Goal: Task Accomplishment & Management: Manage account settings

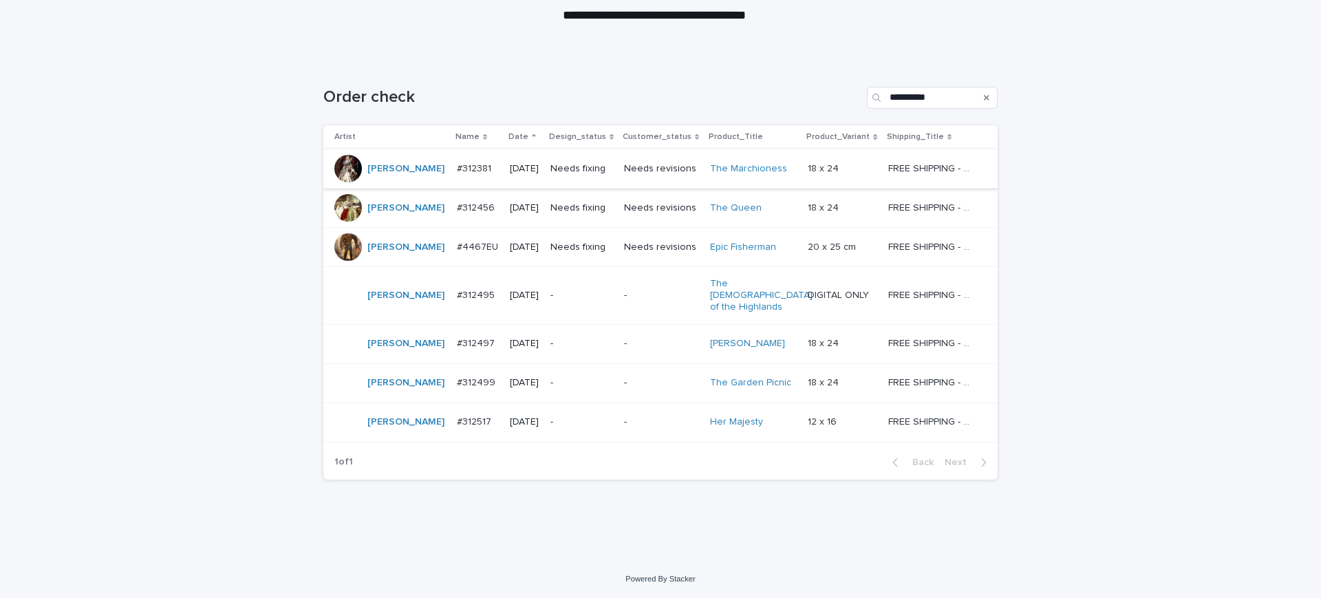
scroll to position [258, 0]
click at [457, 160] on p "#312381" at bounding box center [475, 167] width 37 height 14
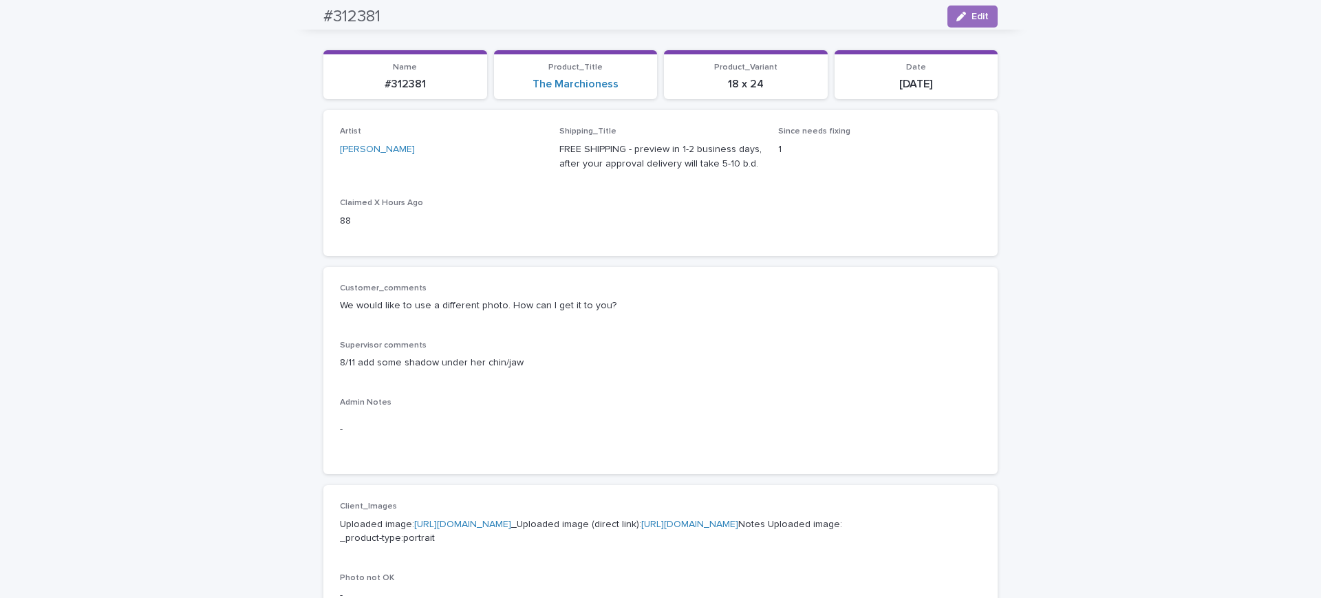
scroll to position [86, 0]
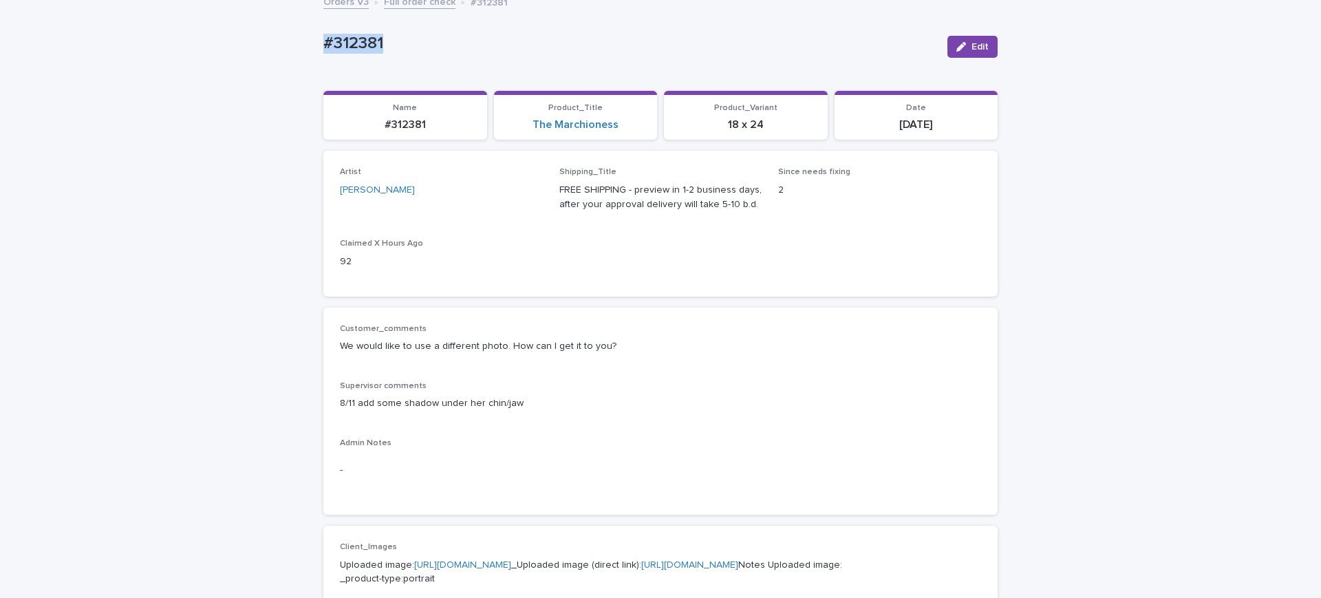
drag, startPoint x: 397, startPoint y: 49, endPoint x: 326, endPoint y: 54, distance: 71.1
drag, startPoint x: 333, startPoint y: 51, endPoint x: 629, endPoint y: 41, distance: 296.0
click at [629, 41] on p "#312381" at bounding box center [629, 44] width 613 height 20
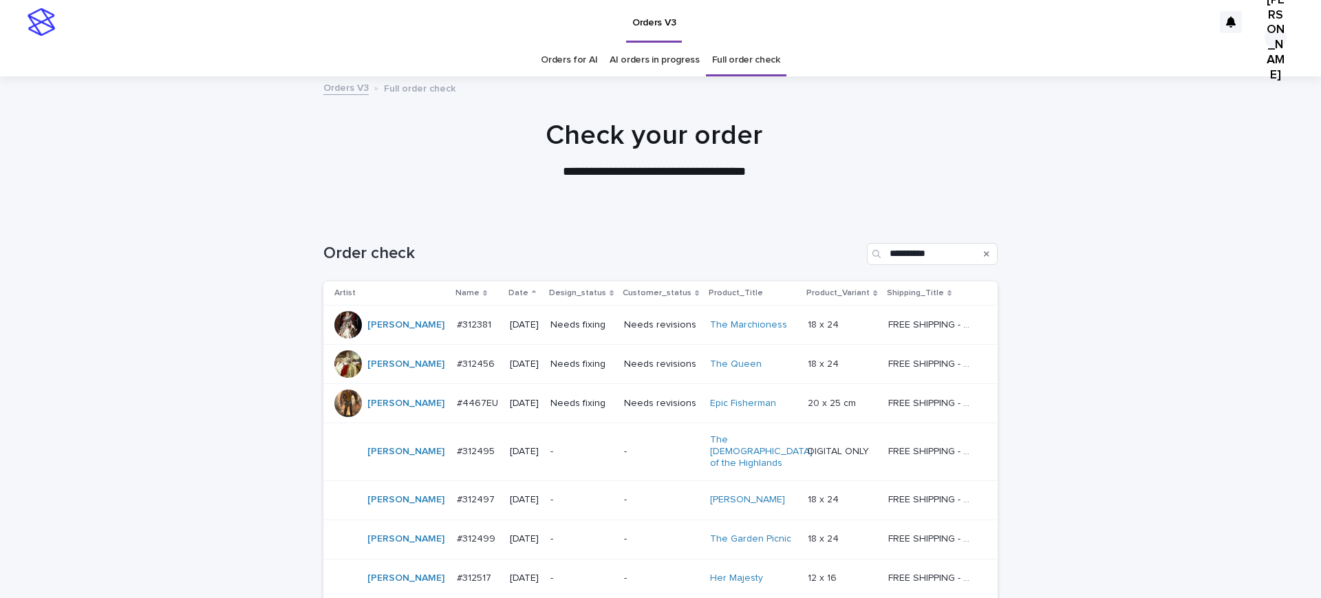
click at [457, 370] on p "#312456" at bounding box center [477, 363] width 41 height 14
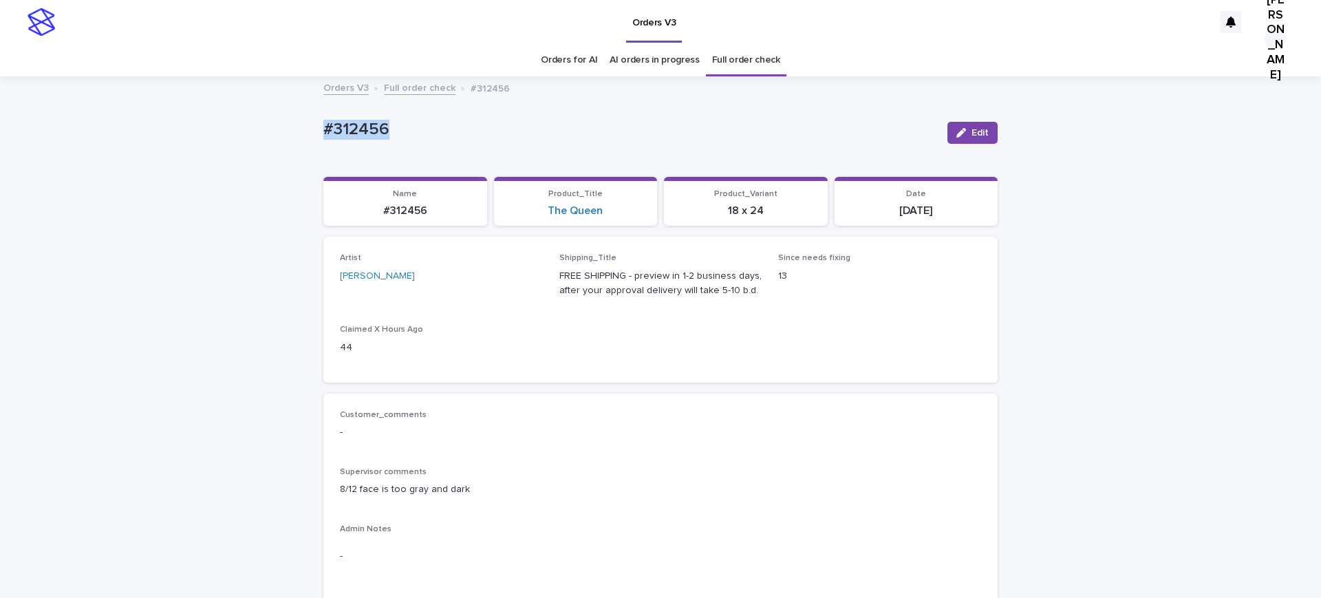
drag, startPoint x: 418, startPoint y: 137, endPoint x: 158, endPoint y: 159, distance: 261.6
copy p "#312456"
drag, startPoint x: 980, startPoint y: 140, endPoint x: 700, endPoint y: 229, distance: 294.4
click at [980, 140] on button "Edit" at bounding box center [972, 133] width 50 height 22
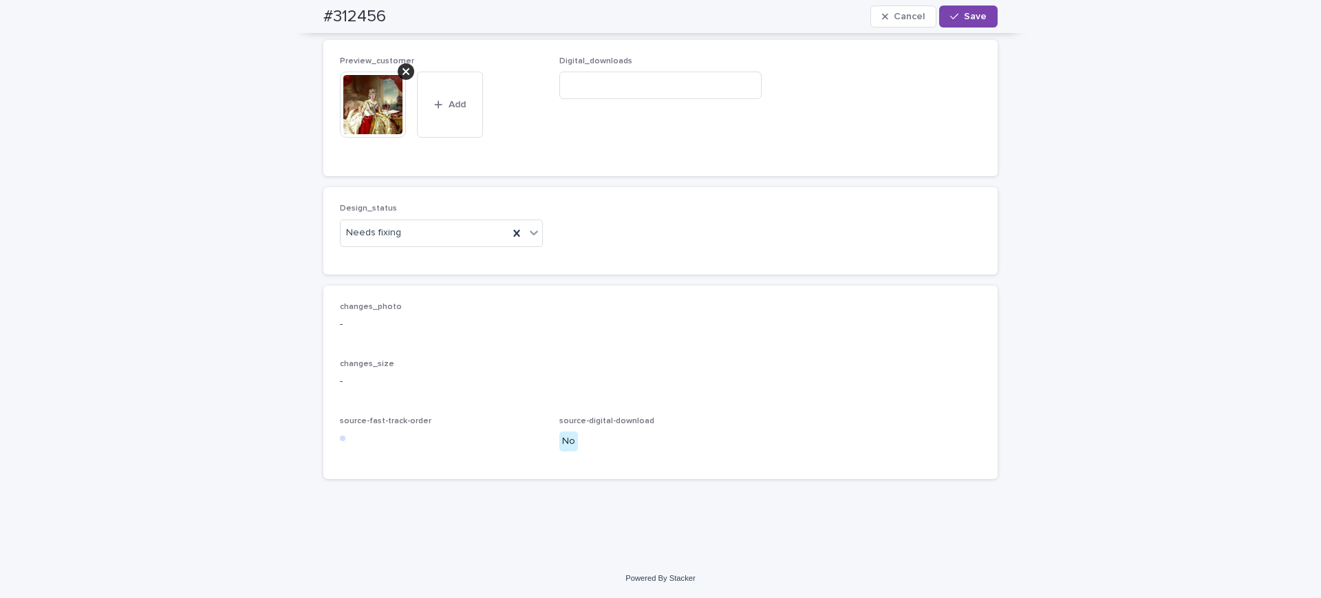
scroll to position [1032, 0]
click at [405, 80] on div at bounding box center [406, 71] width 17 height 17
click at [376, 137] on span "Add" at bounding box center [379, 132] width 17 height 10
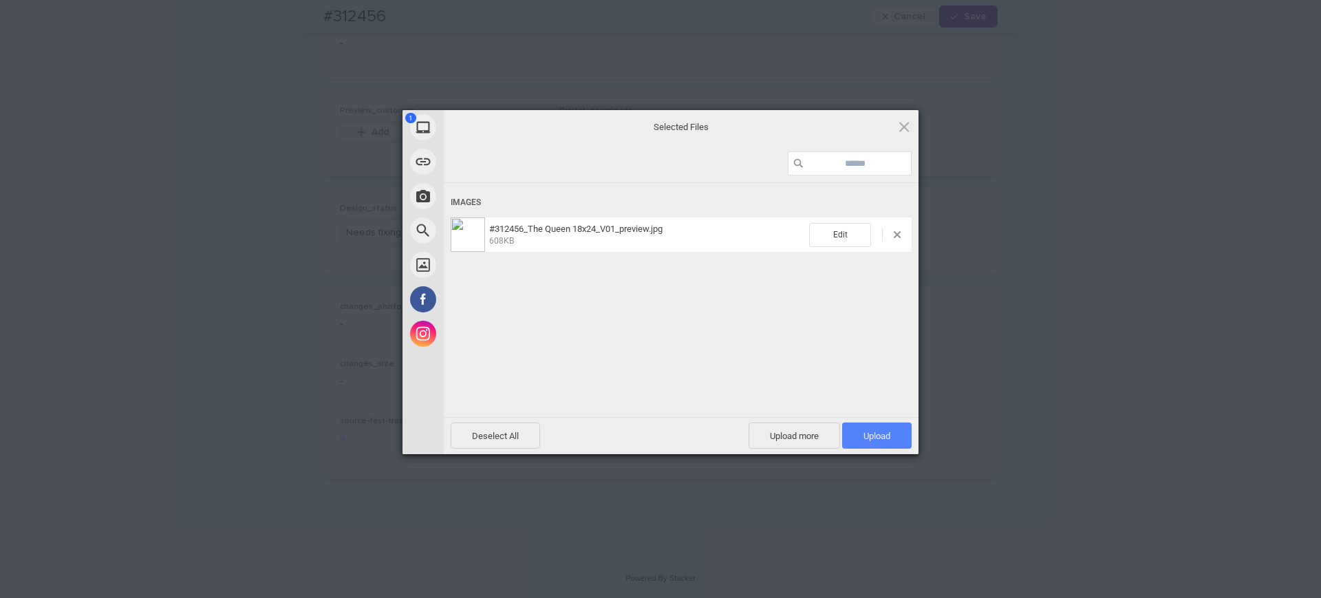
click at [890, 433] on span "Upload 1" at bounding box center [876, 435] width 69 height 26
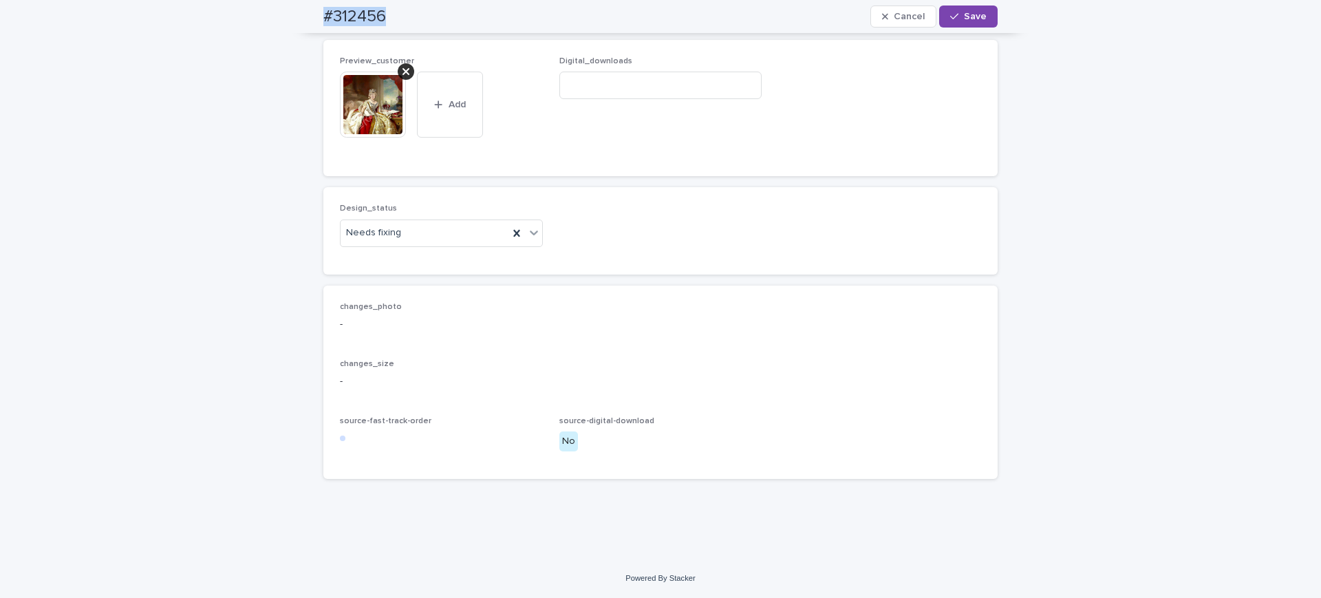
drag, startPoint x: 409, startPoint y: 10, endPoint x: 299, endPoint y: 19, distance: 109.7
click at [299, 19] on div "#312456 Cancel Save" at bounding box center [660, 16] width 740 height 33
copy h2 "#312456"
click at [443, 257] on div "Design_status Needs fixing" at bounding box center [441, 231] width 203 height 54
click at [415, 244] on div "Needs fixing" at bounding box center [425, 233] width 168 height 23
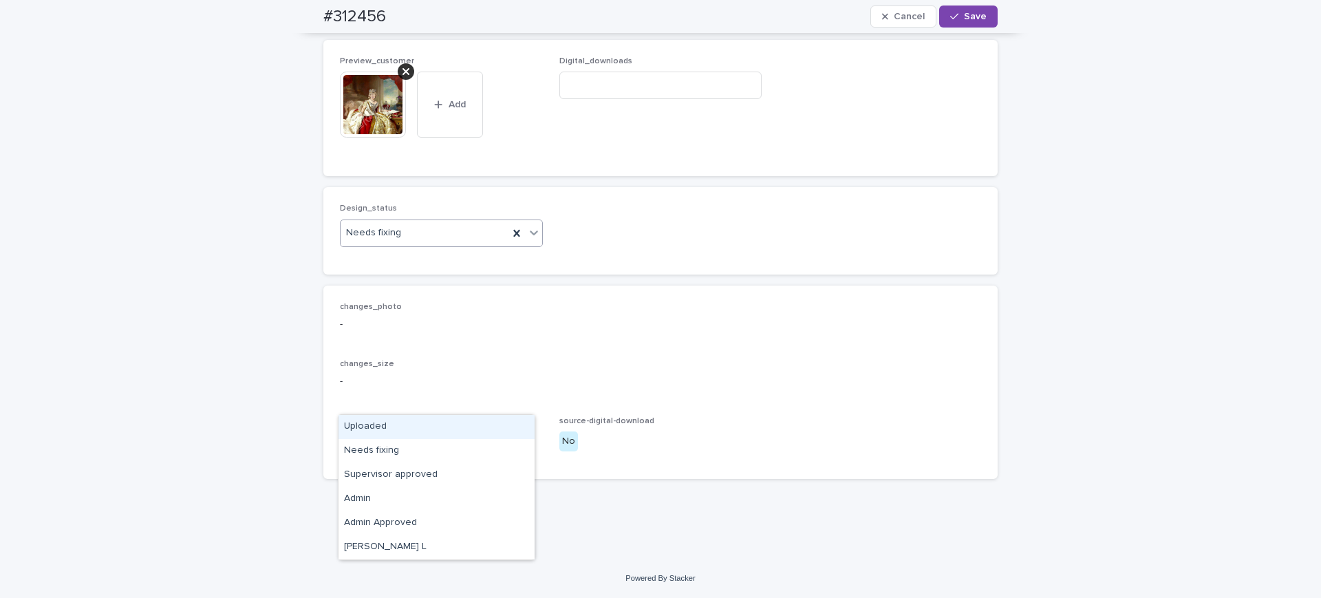
click at [398, 429] on div "Uploaded" at bounding box center [436, 427] width 196 height 24
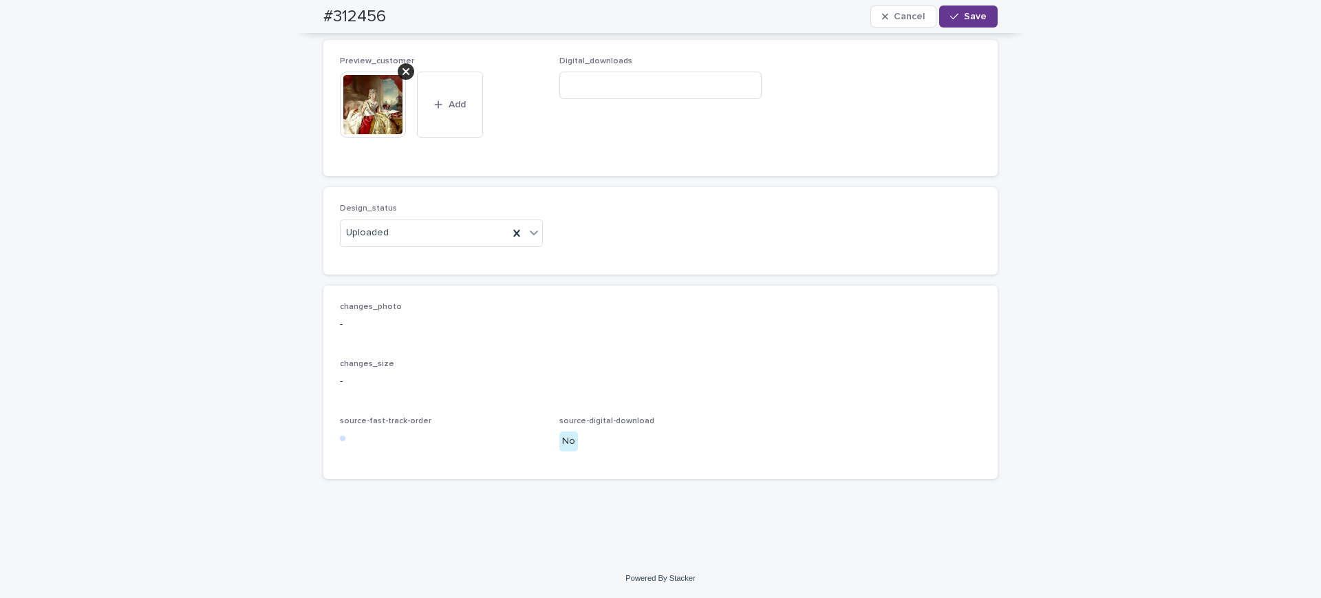
drag, startPoint x: 981, startPoint y: 7, endPoint x: 973, endPoint y: 8, distance: 7.7
click at [981, 6] on button "Save" at bounding box center [968, 17] width 58 height 22
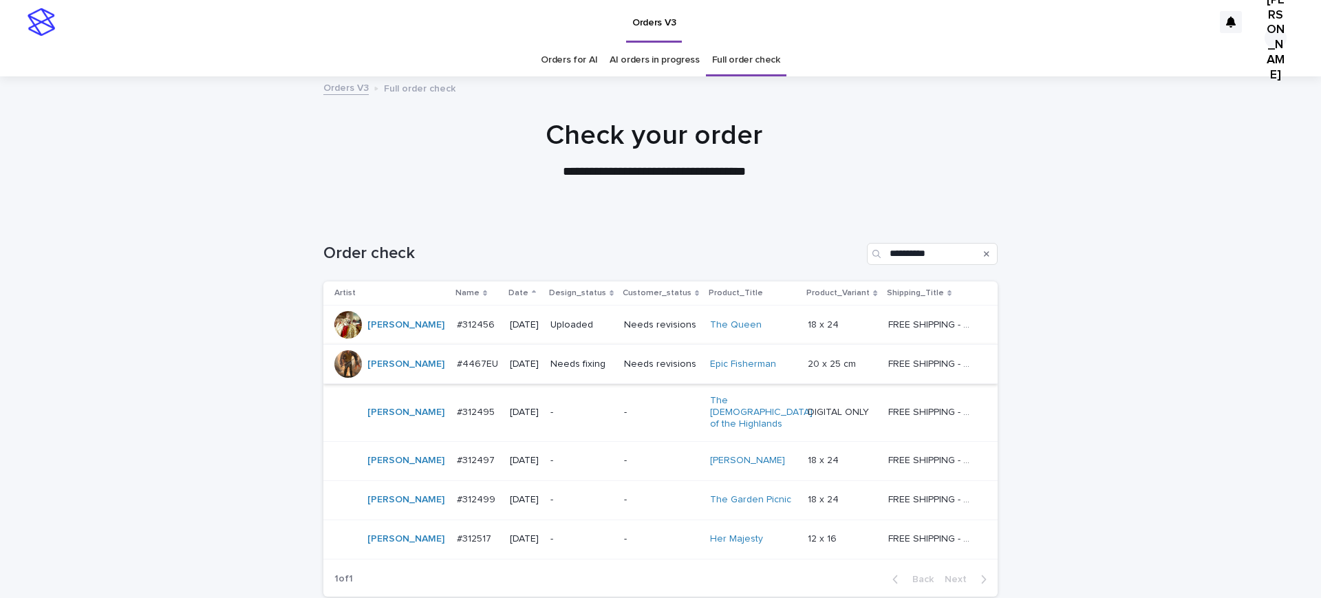
scroll to position [172, 0]
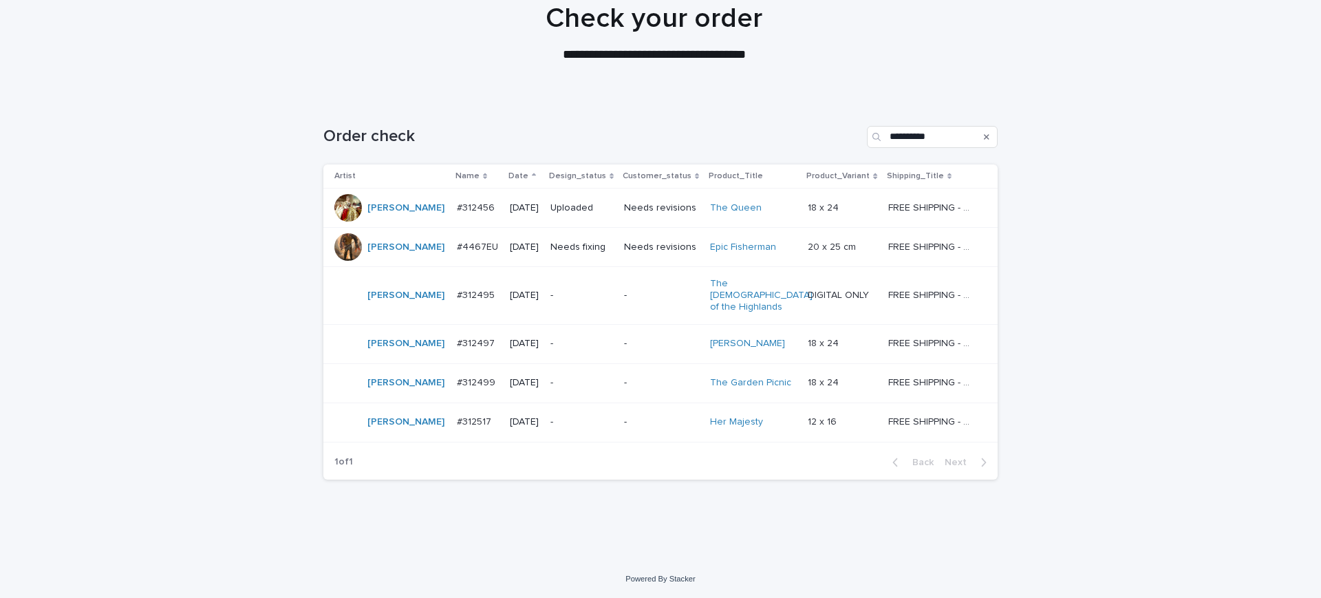
click at [465, 252] on p "#4467EU" at bounding box center [479, 246] width 44 height 14
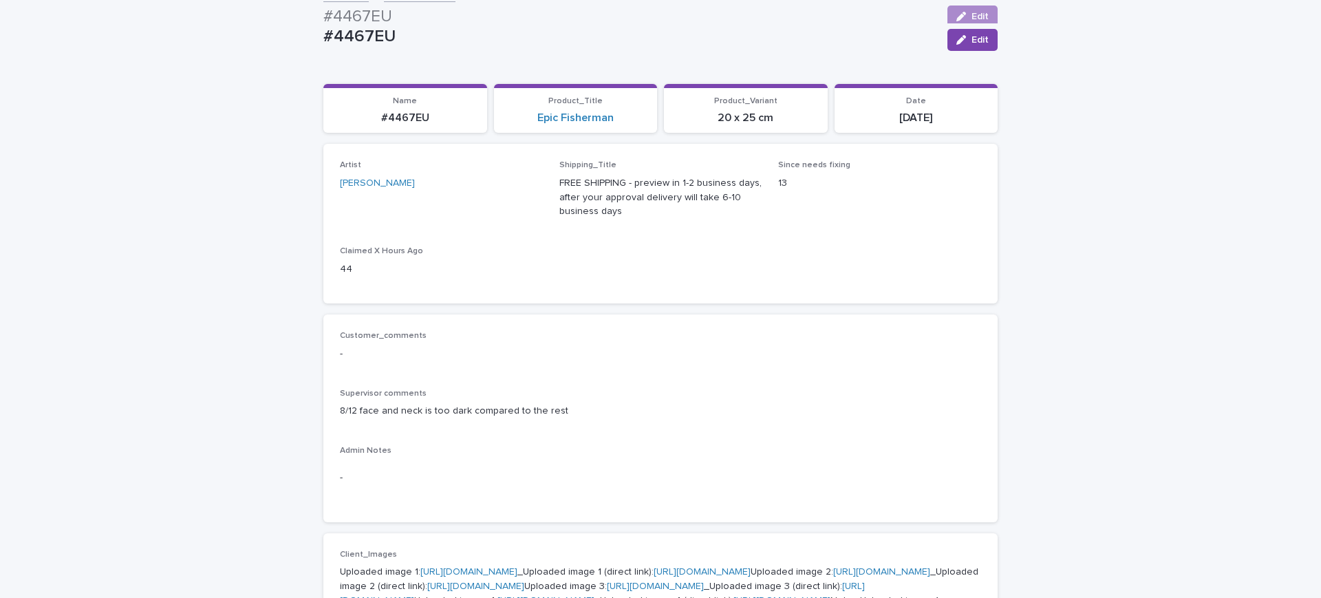
scroll to position [86, 0]
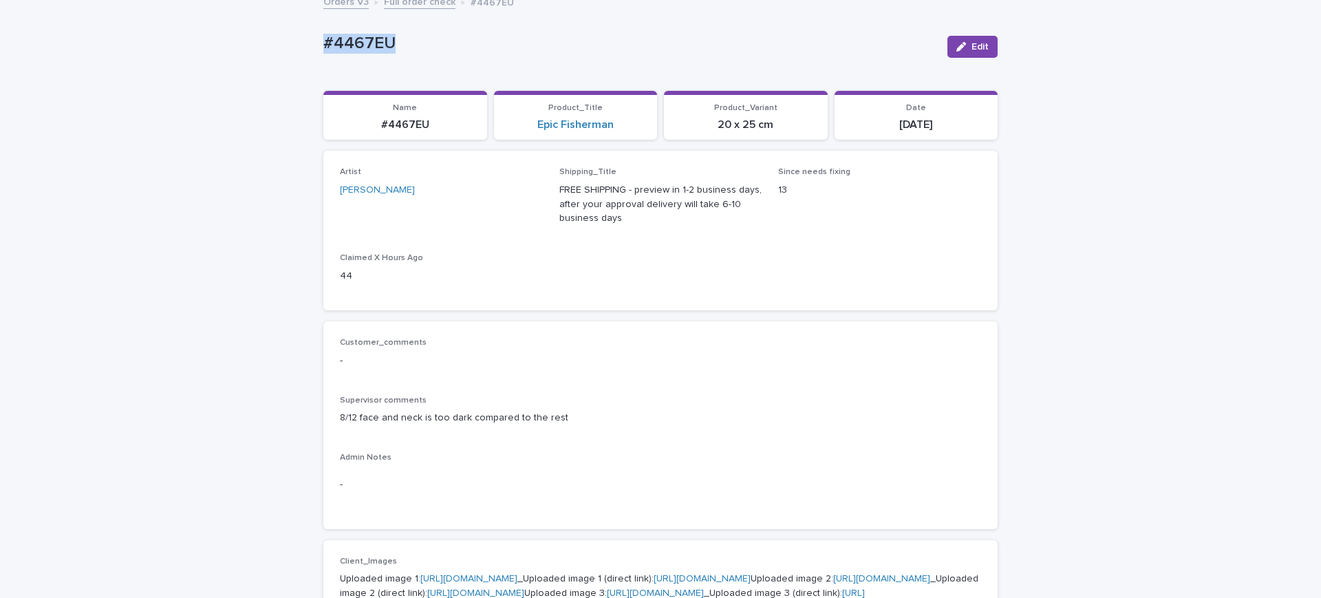
drag, startPoint x: 323, startPoint y: 28, endPoint x: 310, endPoint y: 56, distance: 31.1
copy p "#4467EU"
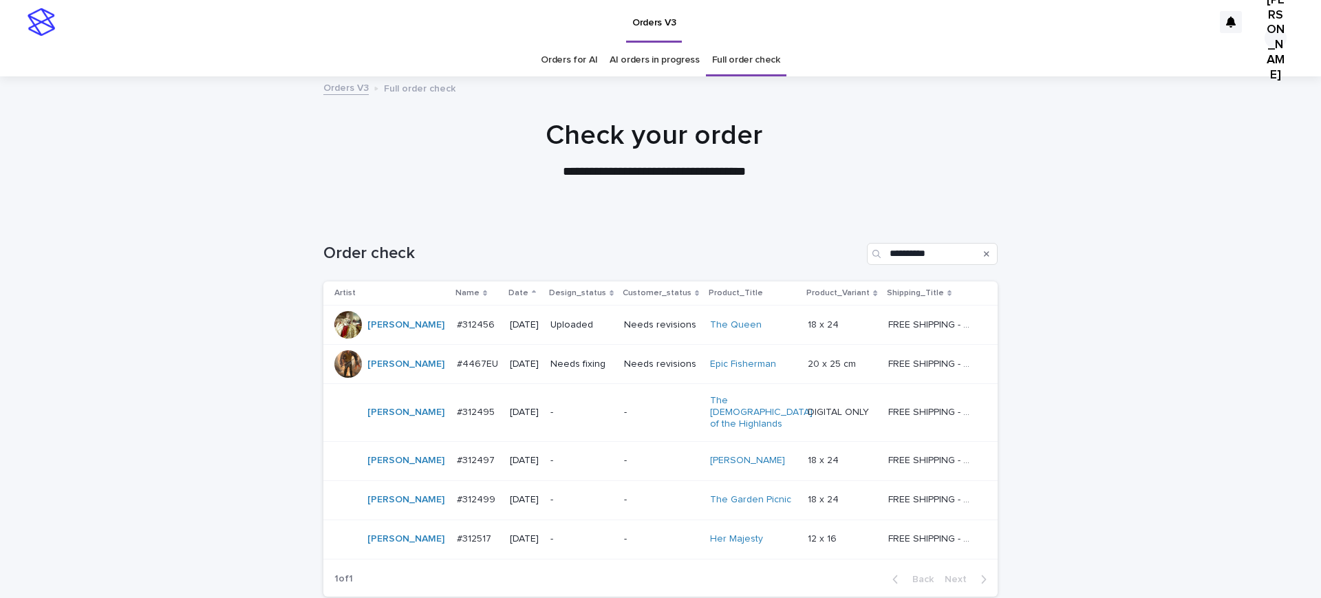
click at [457, 370] on p "#4467EU" at bounding box center [479, 363] width 44 height 14
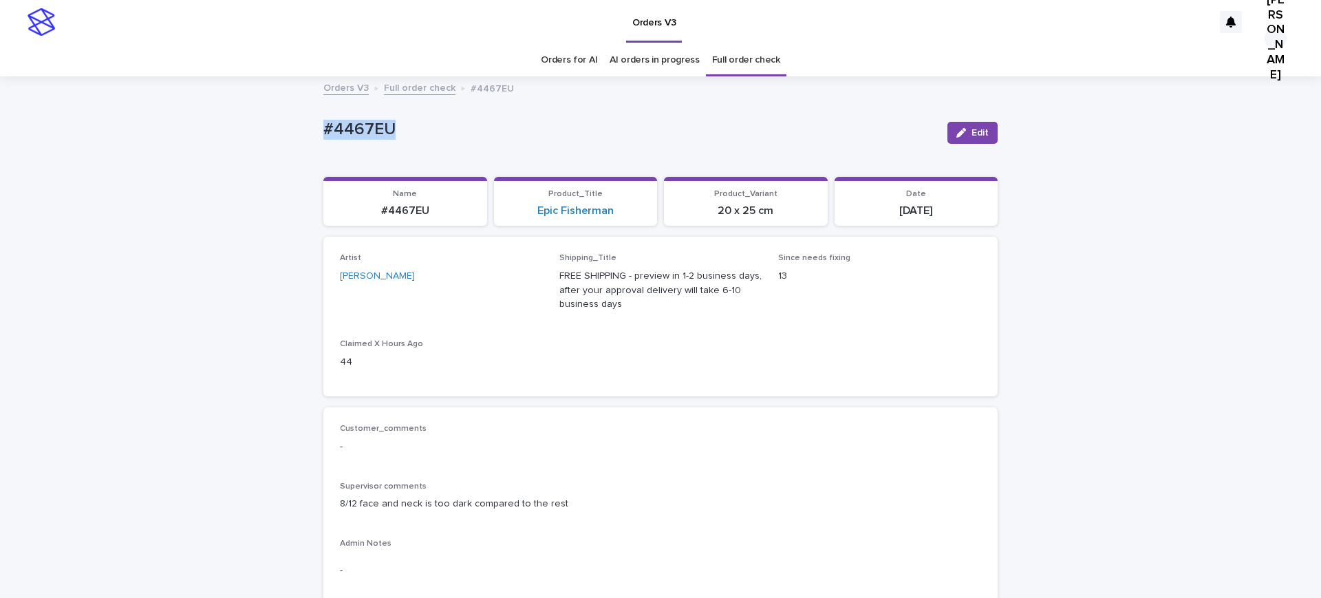
drag, startPoint x: 413, startPoint y: 135, endPoint x: 220, endPoint y: 121, distance: 193.8
copy p "#4467EU"
click at [956, 138] on icon "button" at bounding box center [961, 133] width 10 height 10
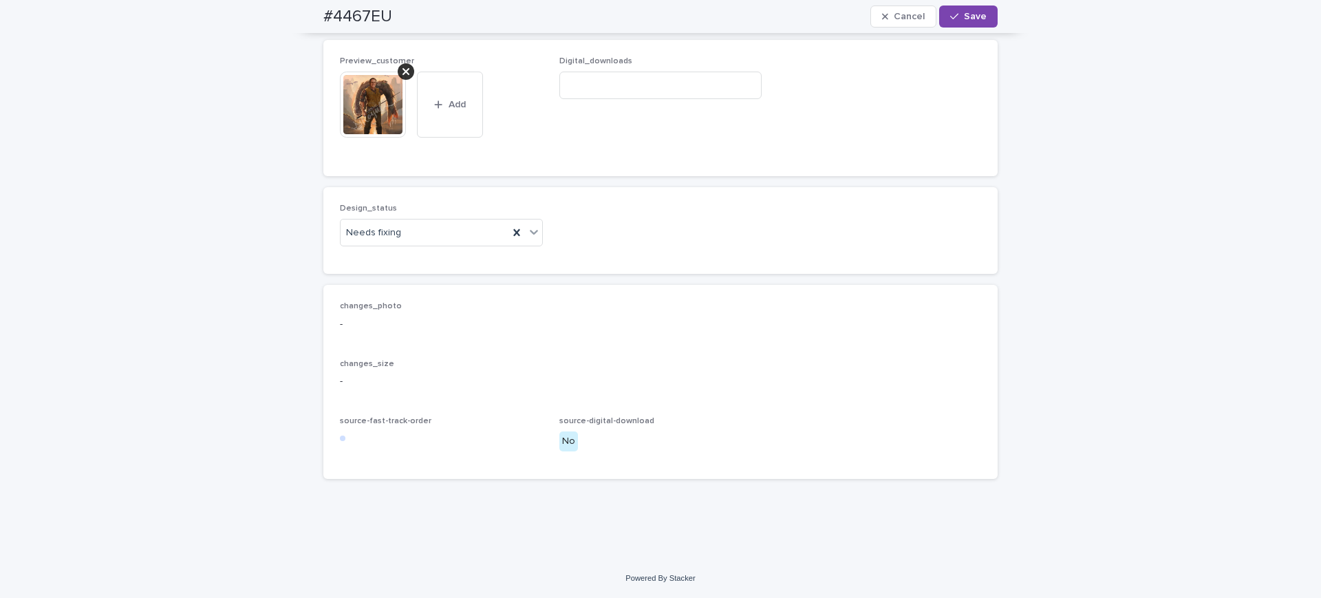
scroll to position [1118, 0]
click at [402, 77] on icon at bounding box center [405, 71] width 7 height 11
click at [379, 137] on span "Add" at bounding box center [379, 132] width 17 height 10
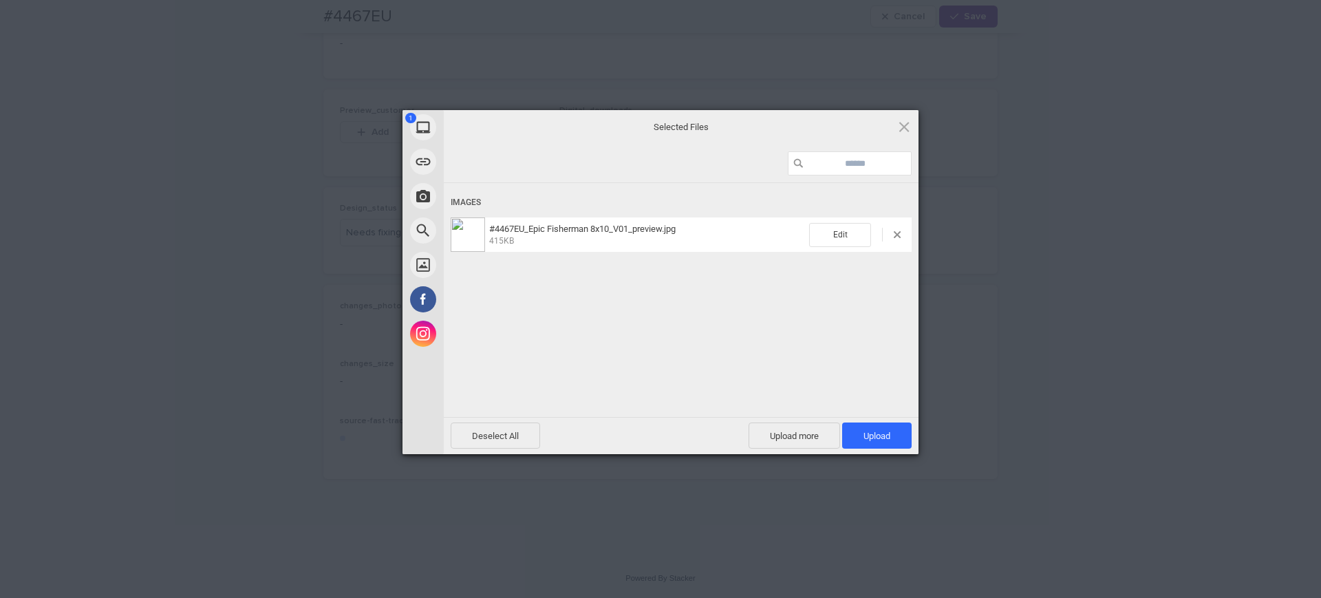
drag, startPoint x: 895, startPoint y: 428, endPoint x: 859, endPoint y: 422, distance: 36.2
click at [894, 428] on span "Upload 1" at bounding box center [876, 435] width 69 height 26
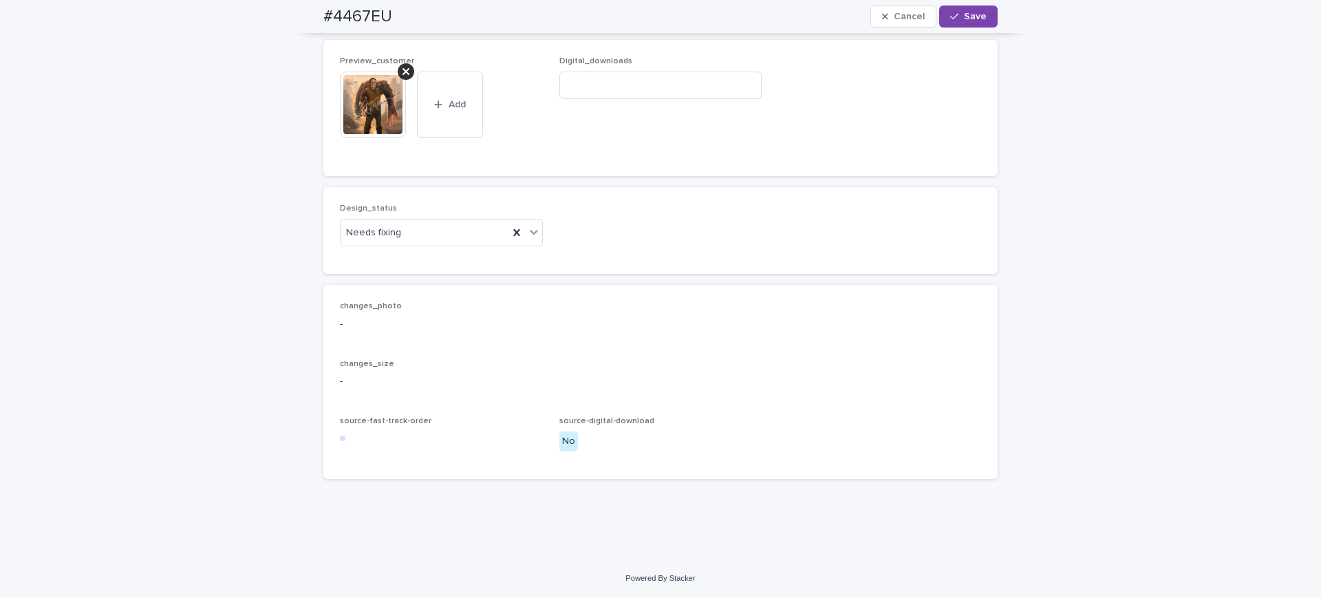
scroll to position [1567, 0]
click at [376, 195] on div "Uploaded" at bounding box center [436, 196] width 196 height 24
drag, startPoint x: 951, startPoint y: 12, endPoint x: 890, endPoint y: 18, distance: 61.5
click at [964, 12] on span "Save" at bounding box center [975, 17] width 23 height 10
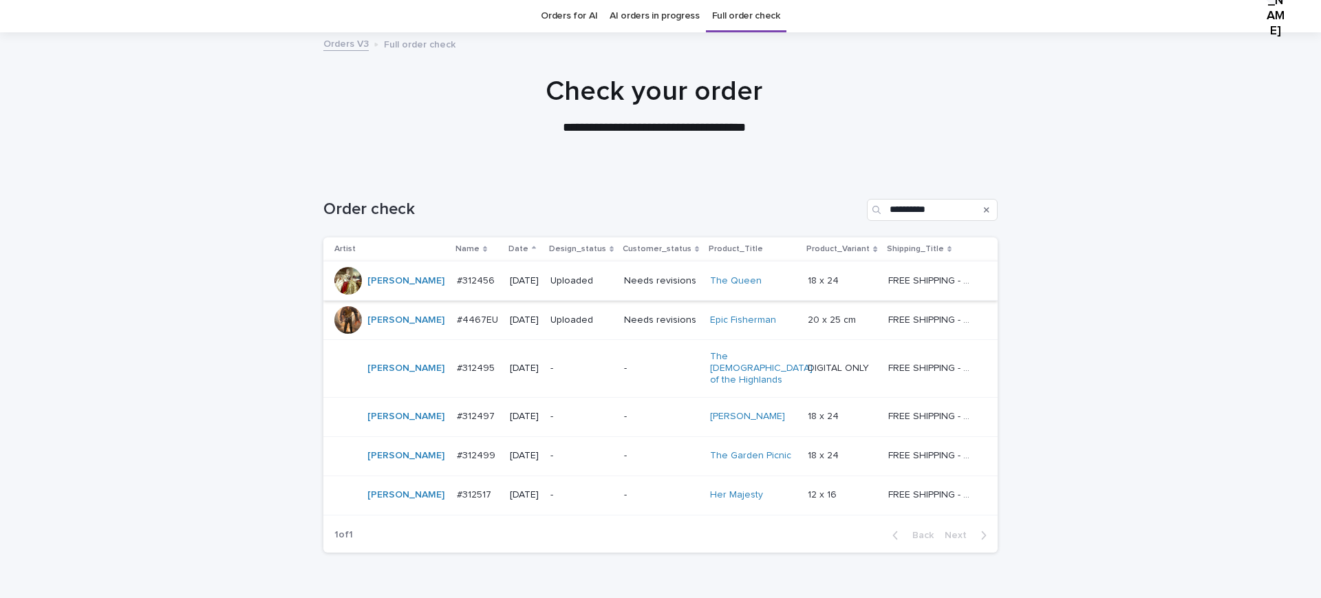
scroll to position [273, 0]
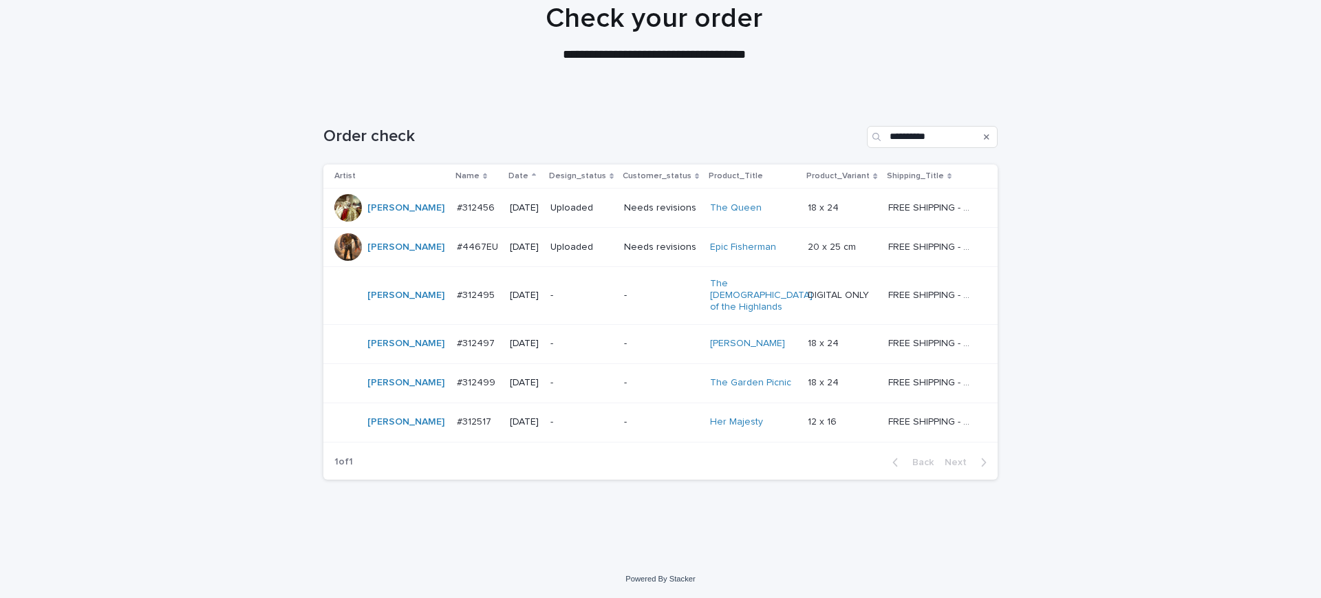
click at [457, 374] on p "#312499" at bounding box center [477, 381] width 41 height 14
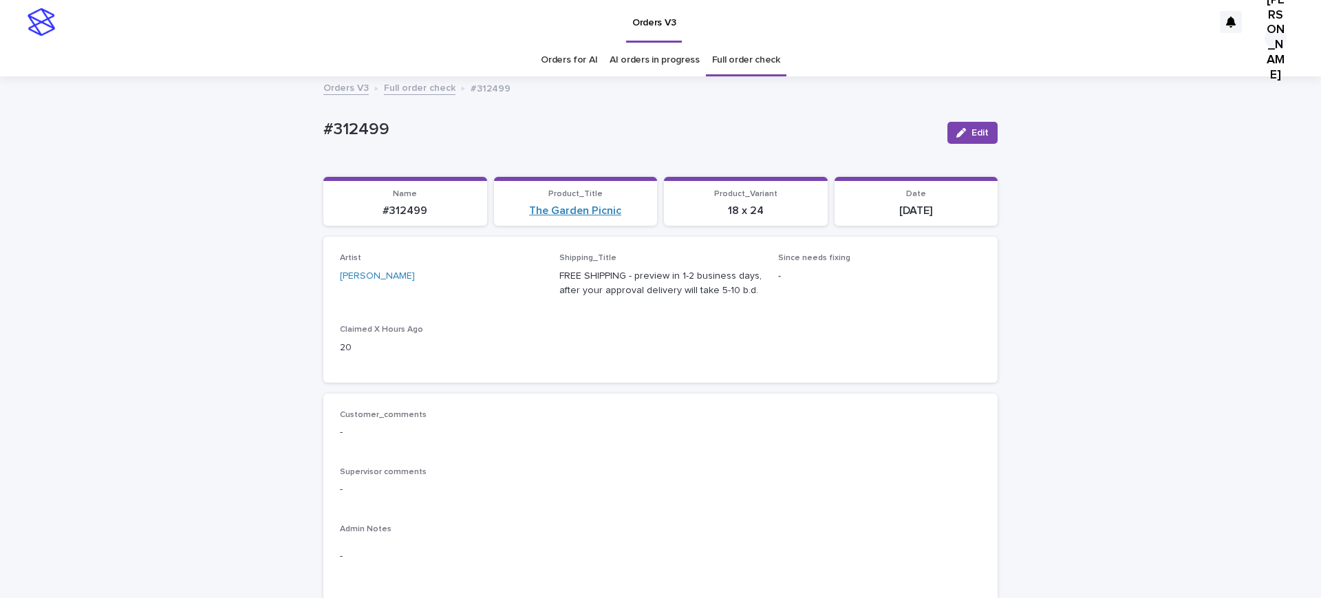
click at [564, 217] on link "The Garden Picnic" at bounding box center [575, 210] width 92 height 13
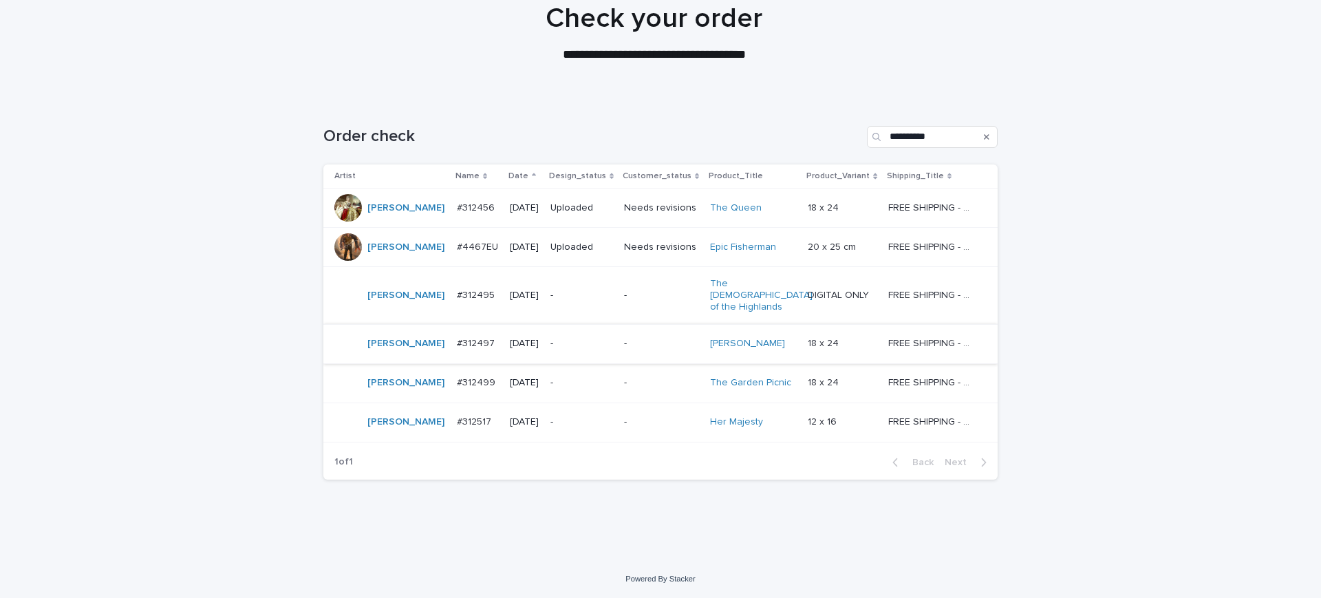
scroll to position [273, 0]
click at [457, 287] on p "#312495" at bounding box center [477, 294] width 41 height 14
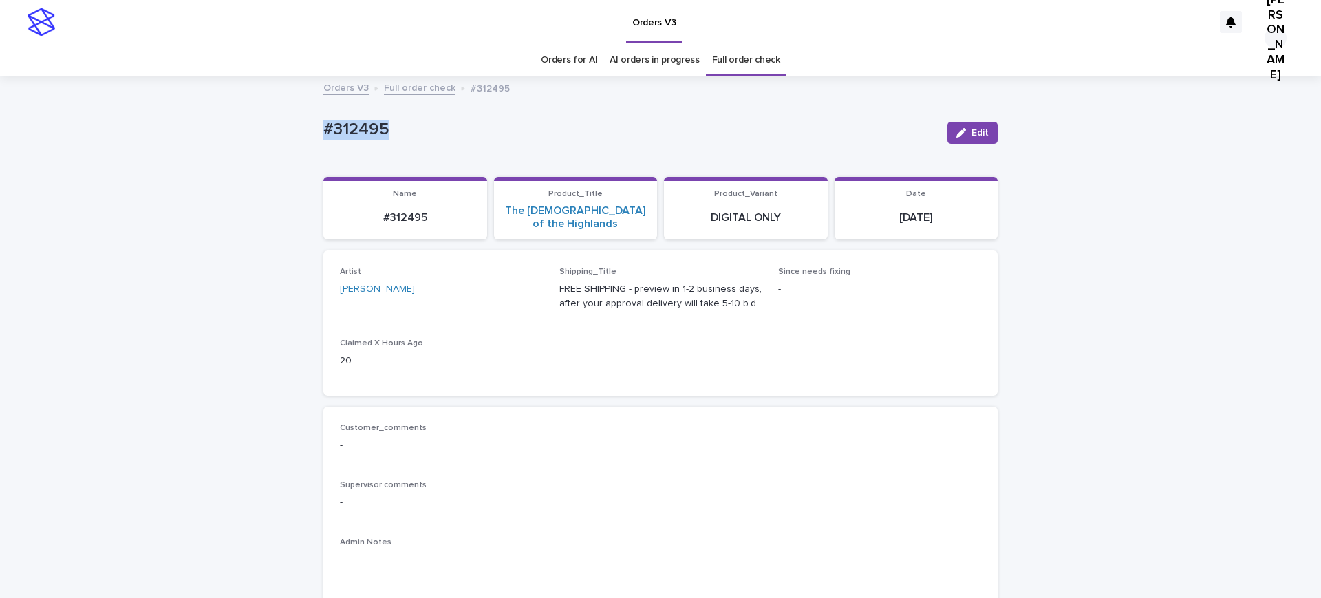
drag, startPoint x: 430, startPoint y: 145, endPoint x: 310, endPoint y: 144, distance: 120.4
copy p "#312495"
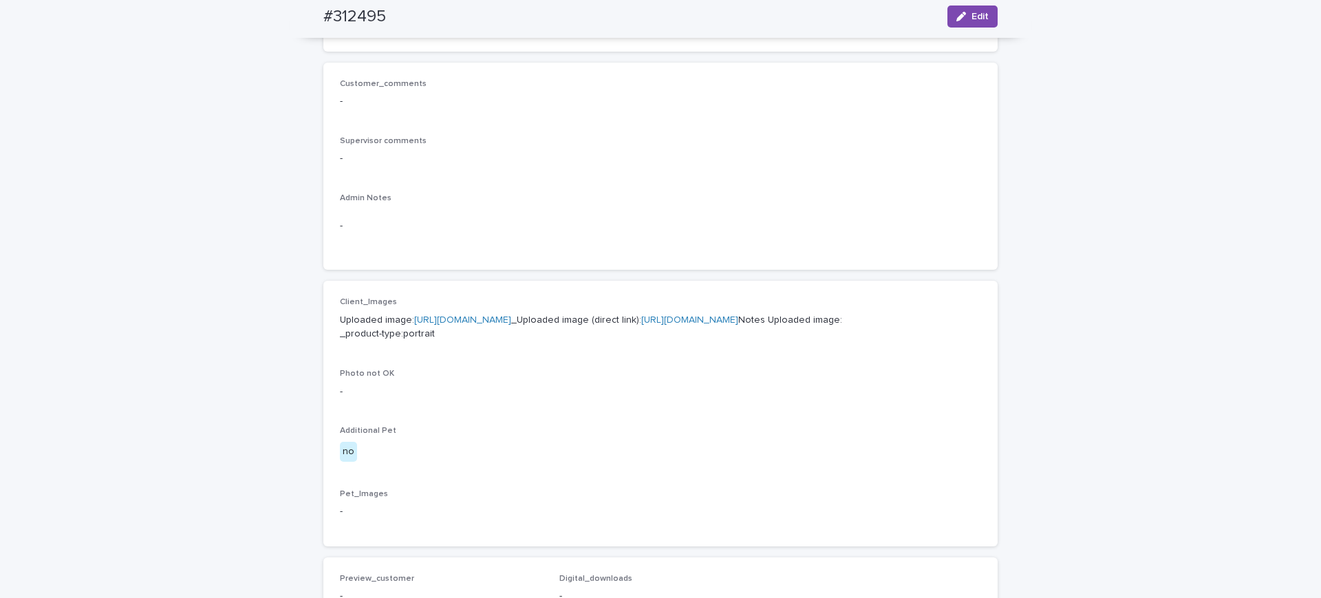
scroll to position [602, 0]
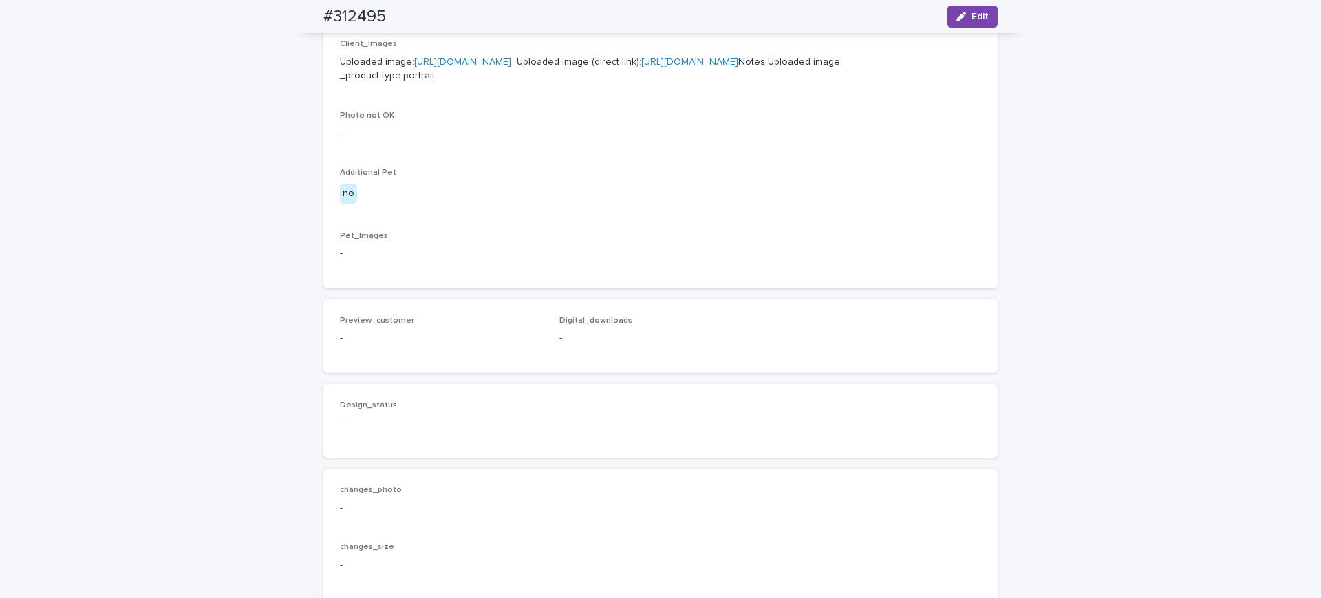
click at [641, 67] on link "https://files.getuploadkit.com/e11cfb23-3d37-4f5e-b252-d52a065c0f83/d6b7e215-ad…" at bounding box center [689, 62] width 97 height 10
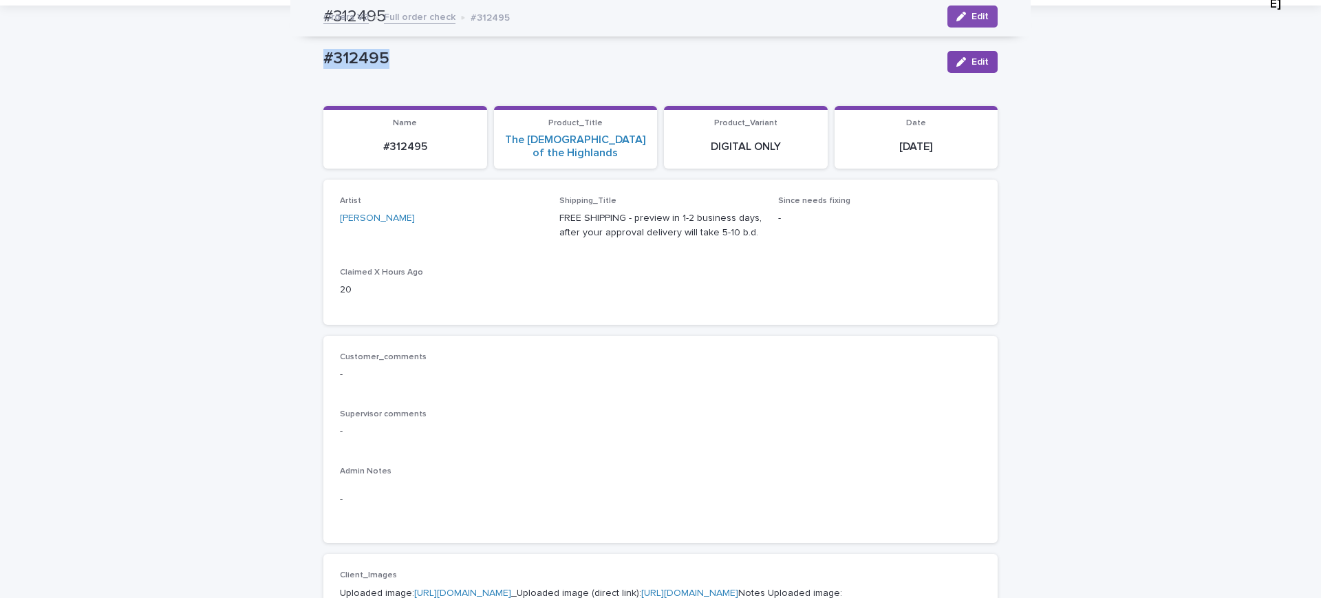
scroll to position [0, 0]
